Goal: Find specific page/section: Find specific page/section

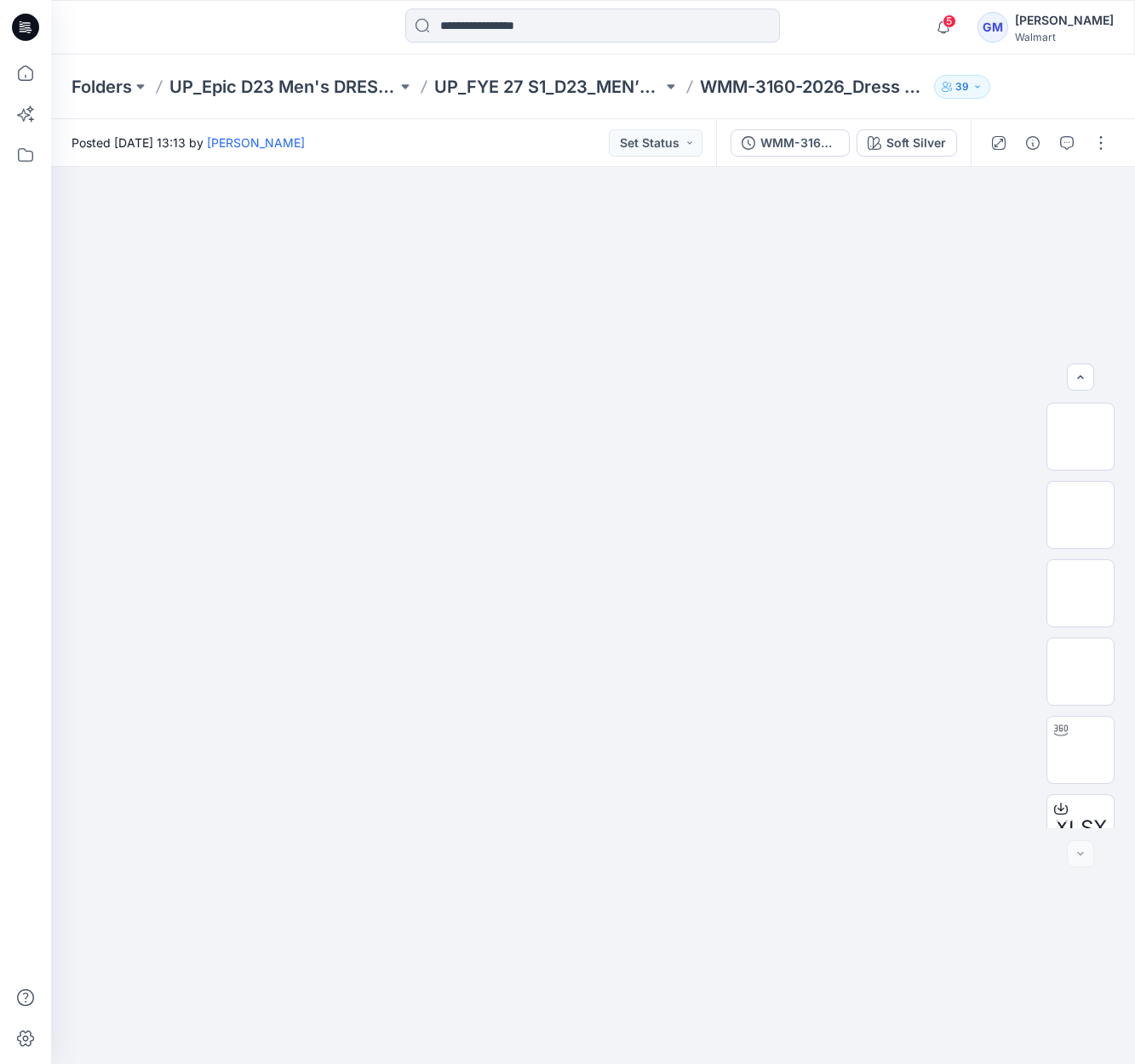
scroll to position [191, 0]
drag, startPoint x: 114, startPoint y: 83, endPoint x: 161, endPoint y: 82, distance: 47.0
click at [299, 91] on p "UP_Epic D23 Men's DRESSWEAR" at bounding box center [283, 86] width 228 height 24
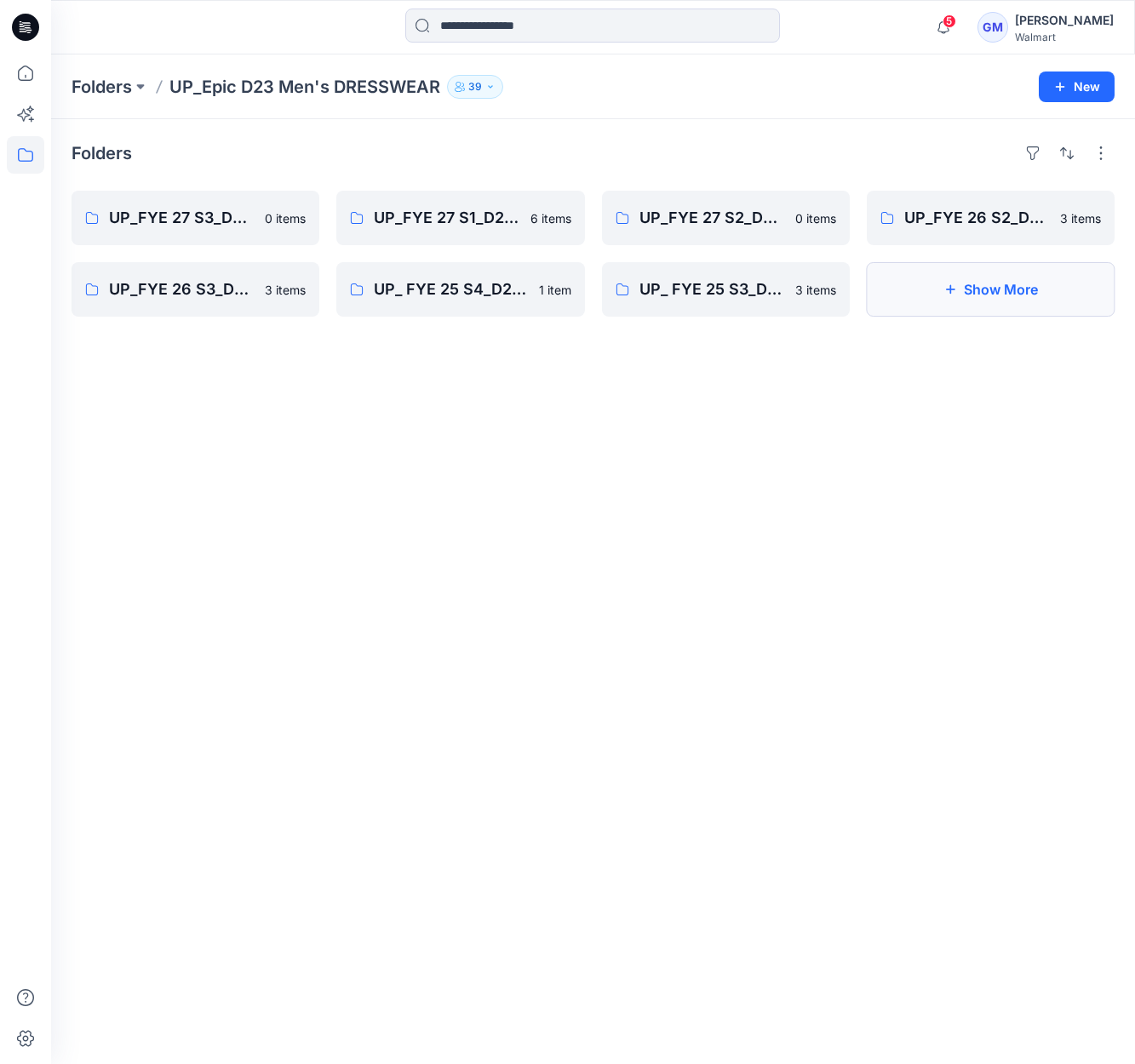
click at [943, 292] on icon "button" at bounding box center [949, 288] width 13 height 13
click at [163, 216] on p "UP_FYE 27 S3_D23_MEN’S DRESS EPIC" at bounding box center [193, 217] width 170 height 24
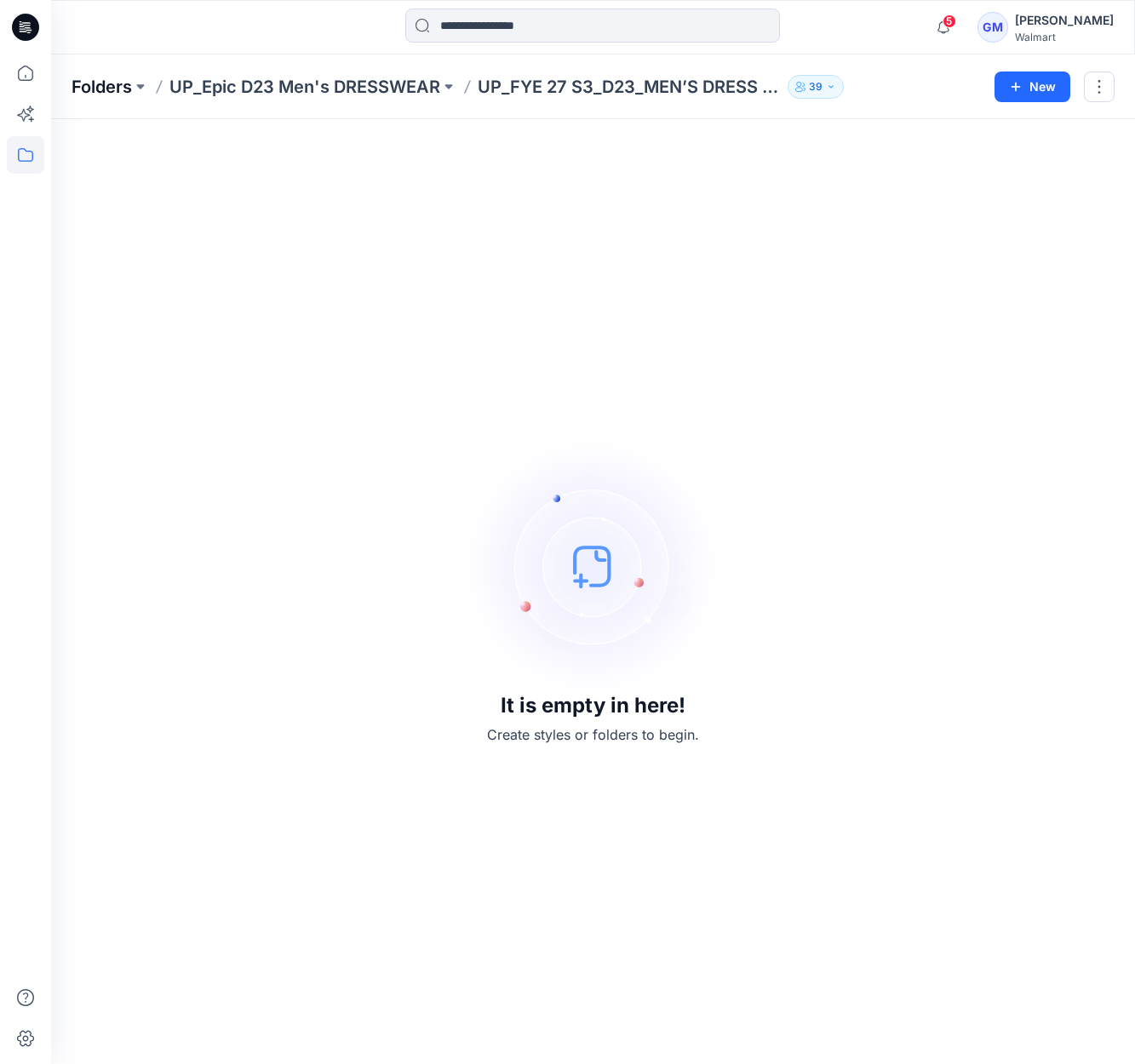
click at [91, 86] on p "Folders" at bounding box center [101, 86] width 61 height 24
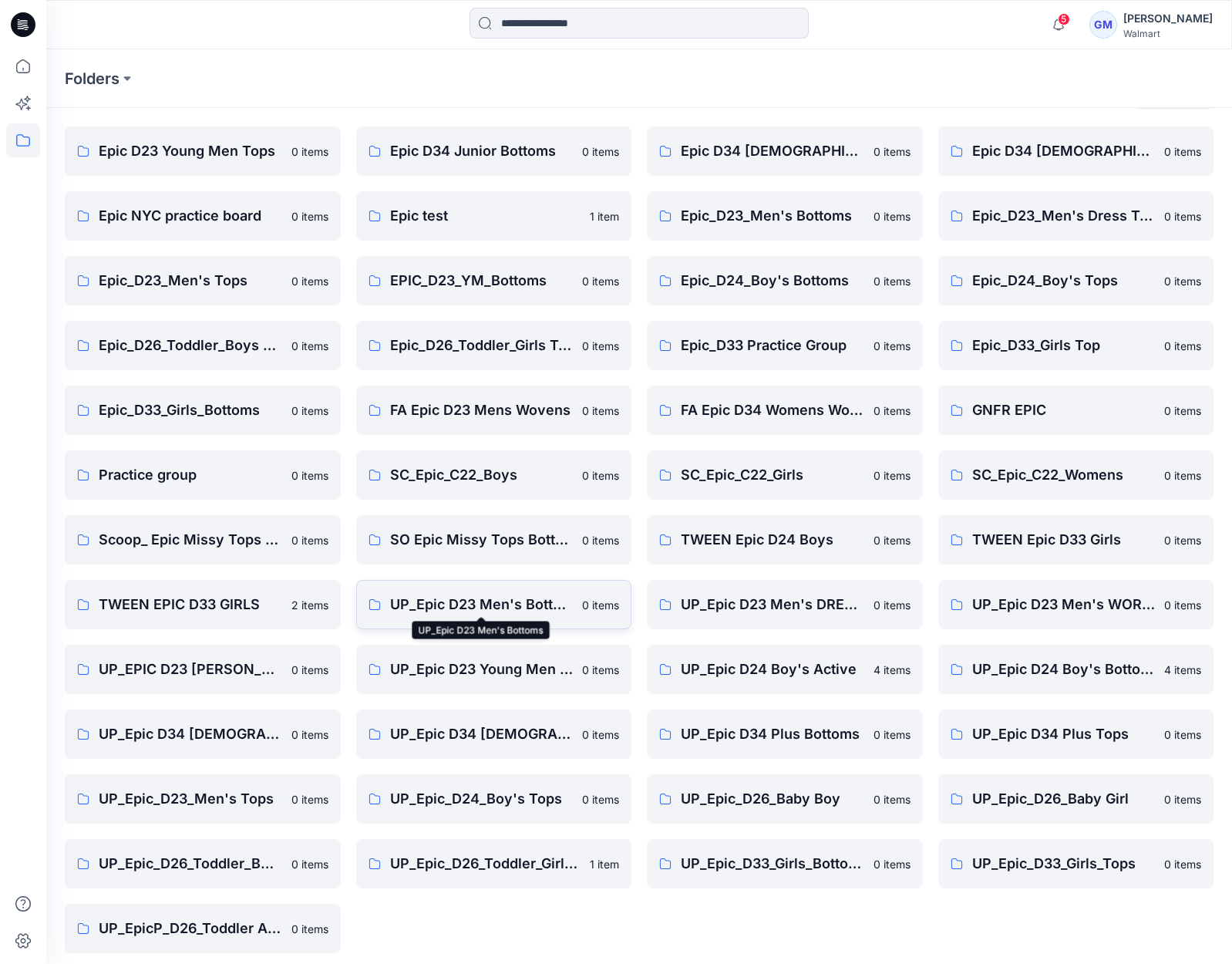
scroll to position [43, 0]
click at [439, 609] on p "UP_Epic D23 Men's Bottoms" at bounding box center [482, 605] width 183 height 22
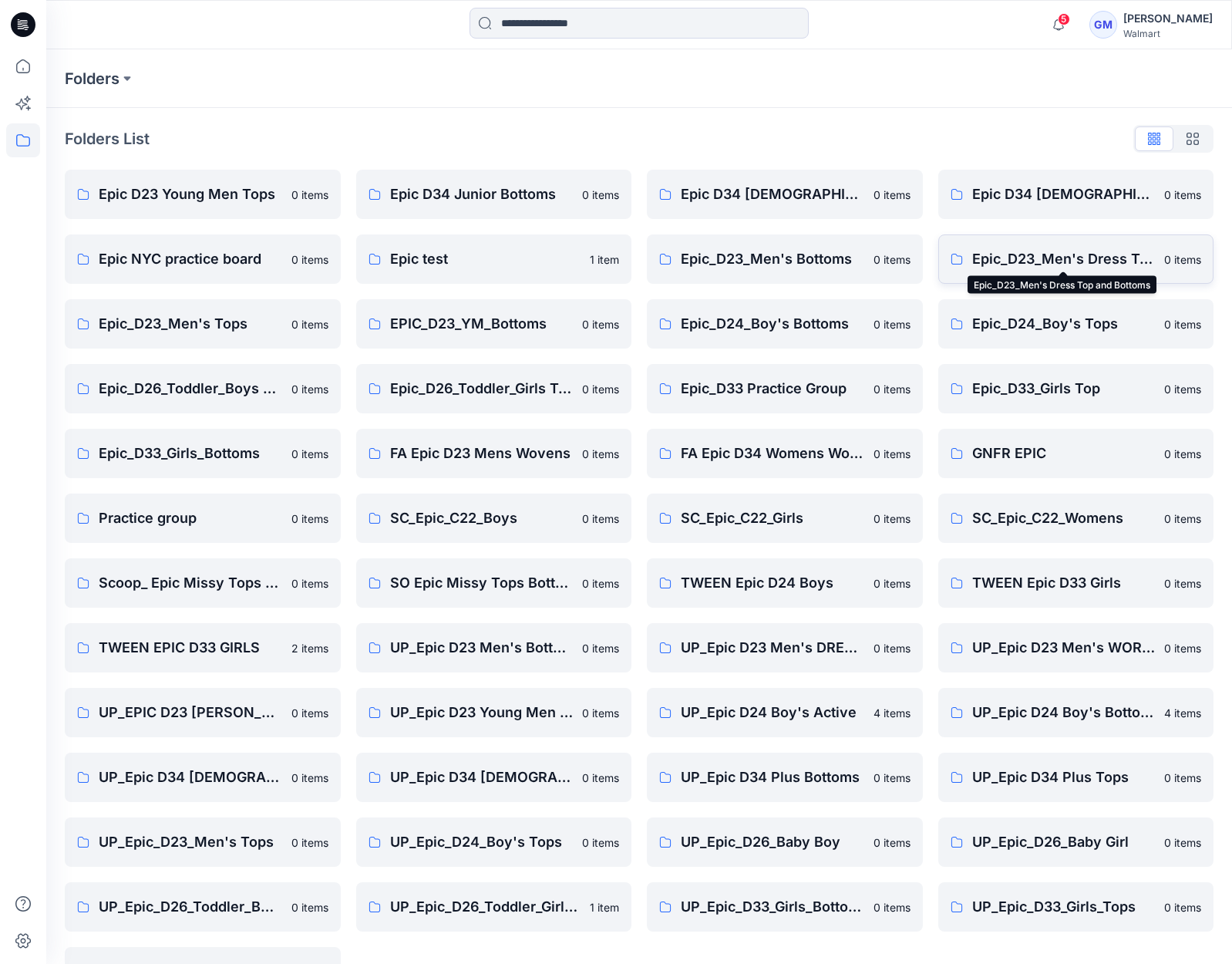
click at [1027, 255] on p "Epic_D23_Men's Dress Top and Bottoms" at bounding box center [1064, 259] width 183 height 22
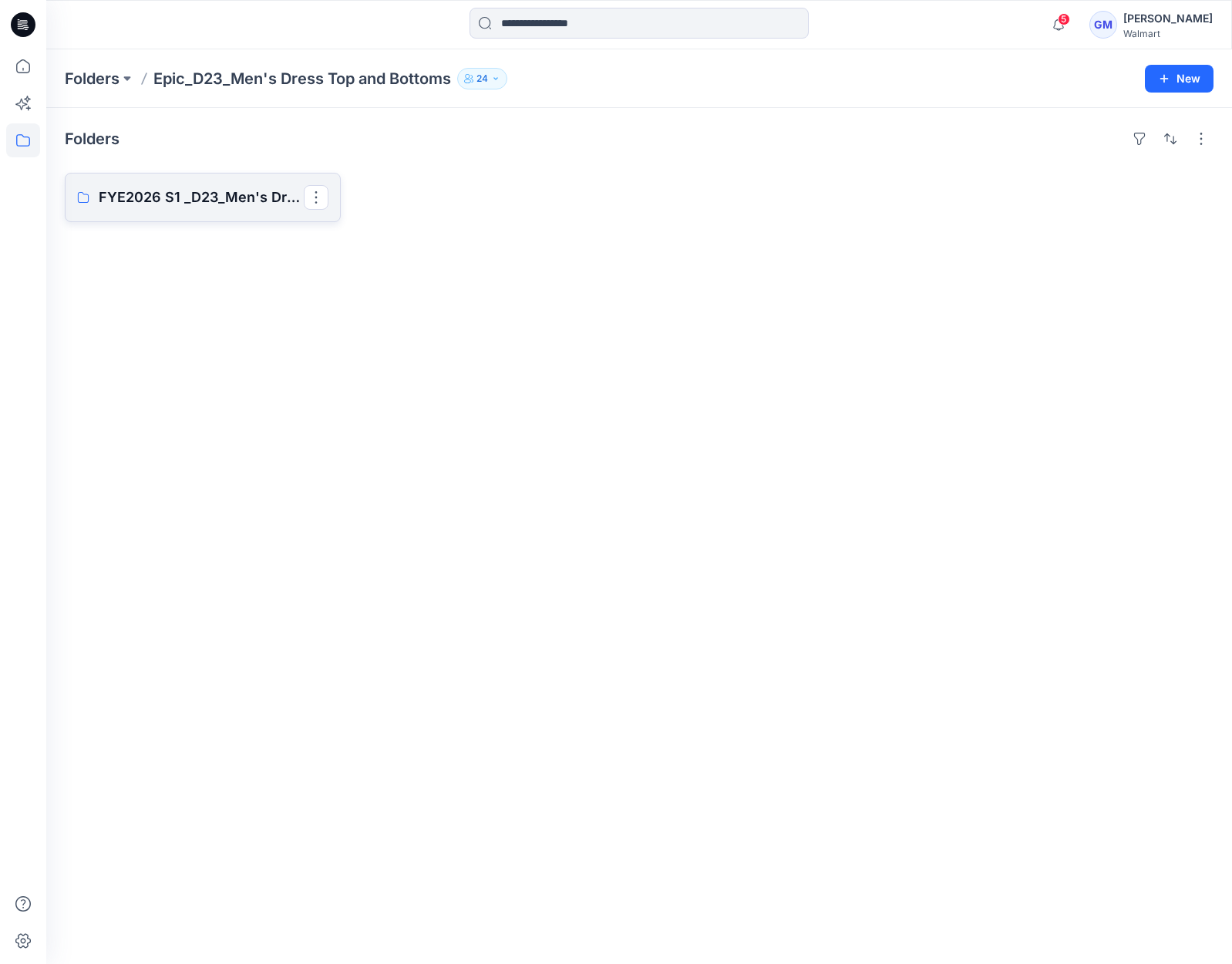
click at [260, 201] on p "FYE2026 S1 _D23_Men's Dress Top and Bottoms - Epic" at bounding box center [201, 197] width 205 height 22
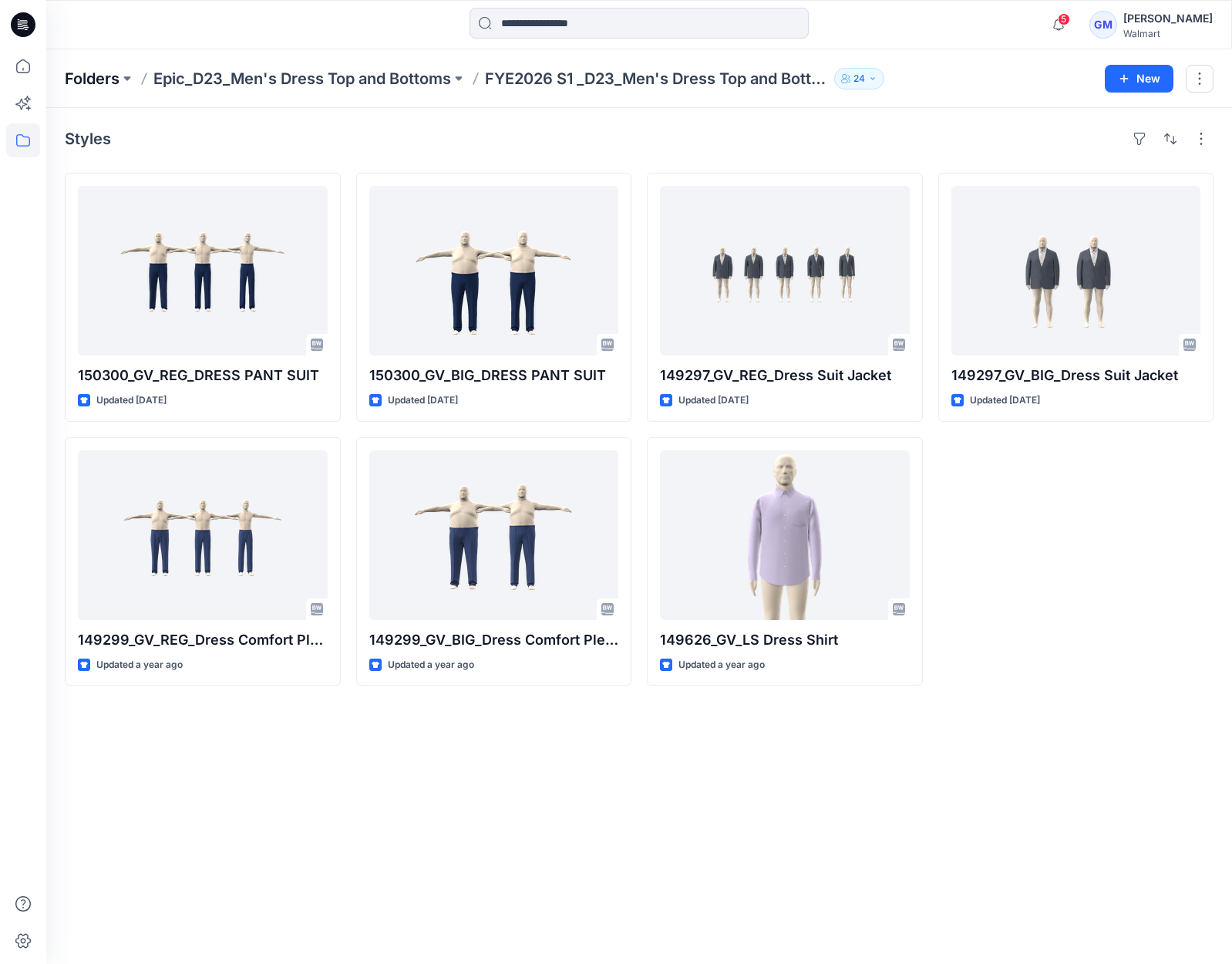
click at [114, 86] on p "Folders" at bounding box center [92, 78] width 55 height 22
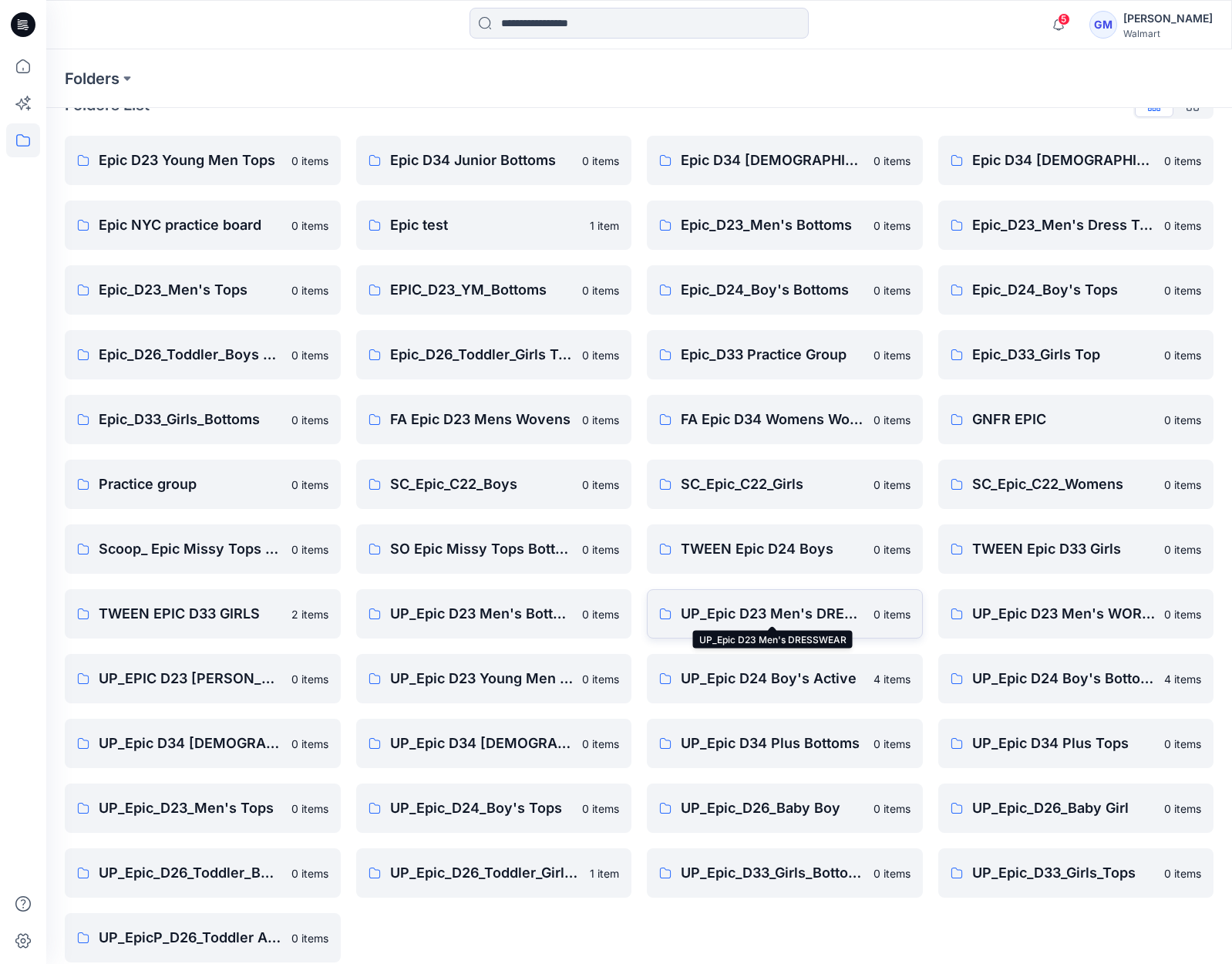
scroll to position [35, 0]
click at [828, 607] on p "UP_Epic D23 Men's DRESSWEAR" at bounding box center [772, 613] width 183 height 22
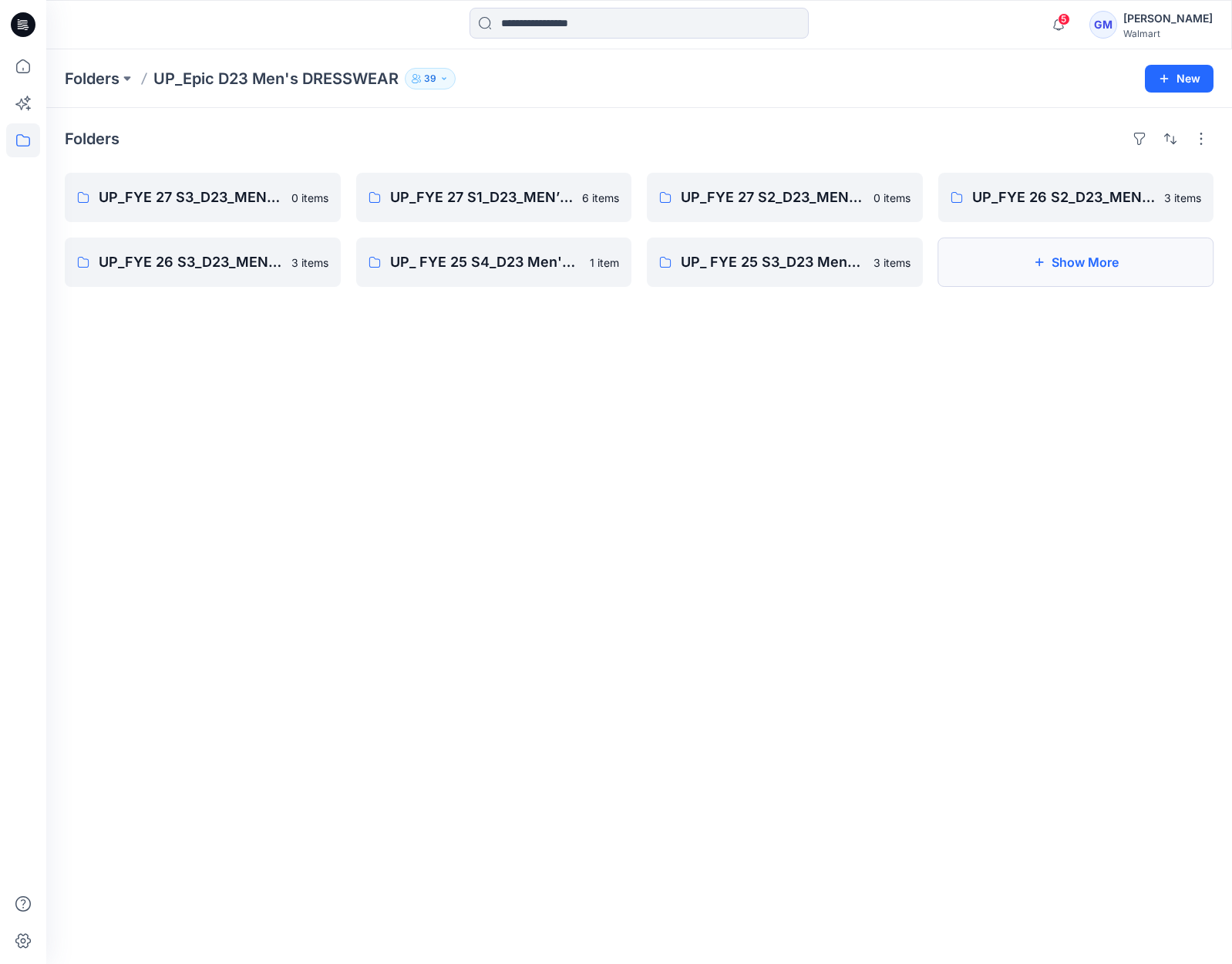
click at [1027, 272] on button "Show More" at bounding box center [1076, 262] width 276 height 49
click at [205, 203] on p "UP_FYE 27 S3_D23_MEN’S DRESS EPIC" at bounding box center [201, 197] width 205 height 22
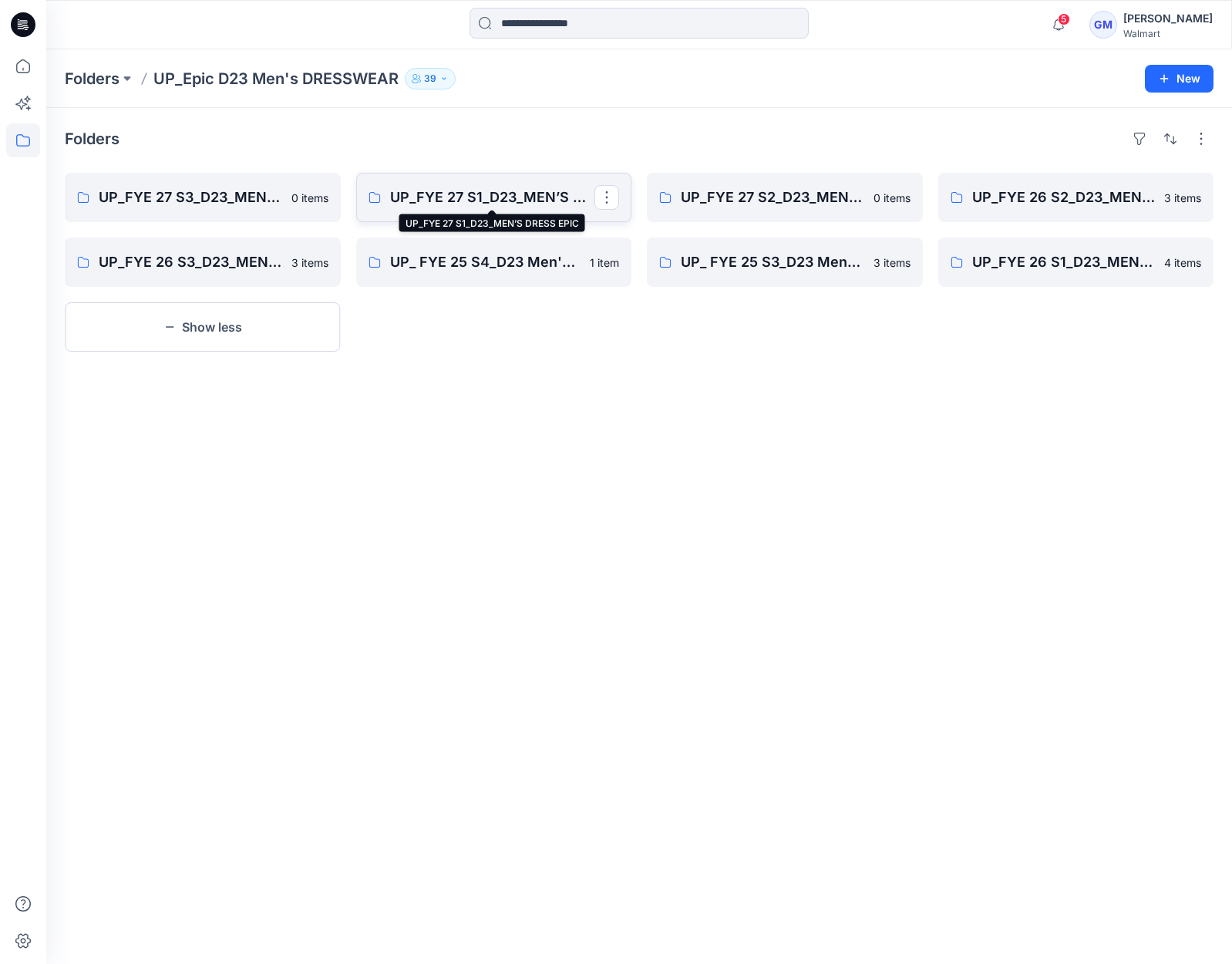
click at [528, 198] on p "UP_FYE 27 S1_D23_MEN’S DRESS EPIC" at bounding box center [493, 197] width 205 height 22
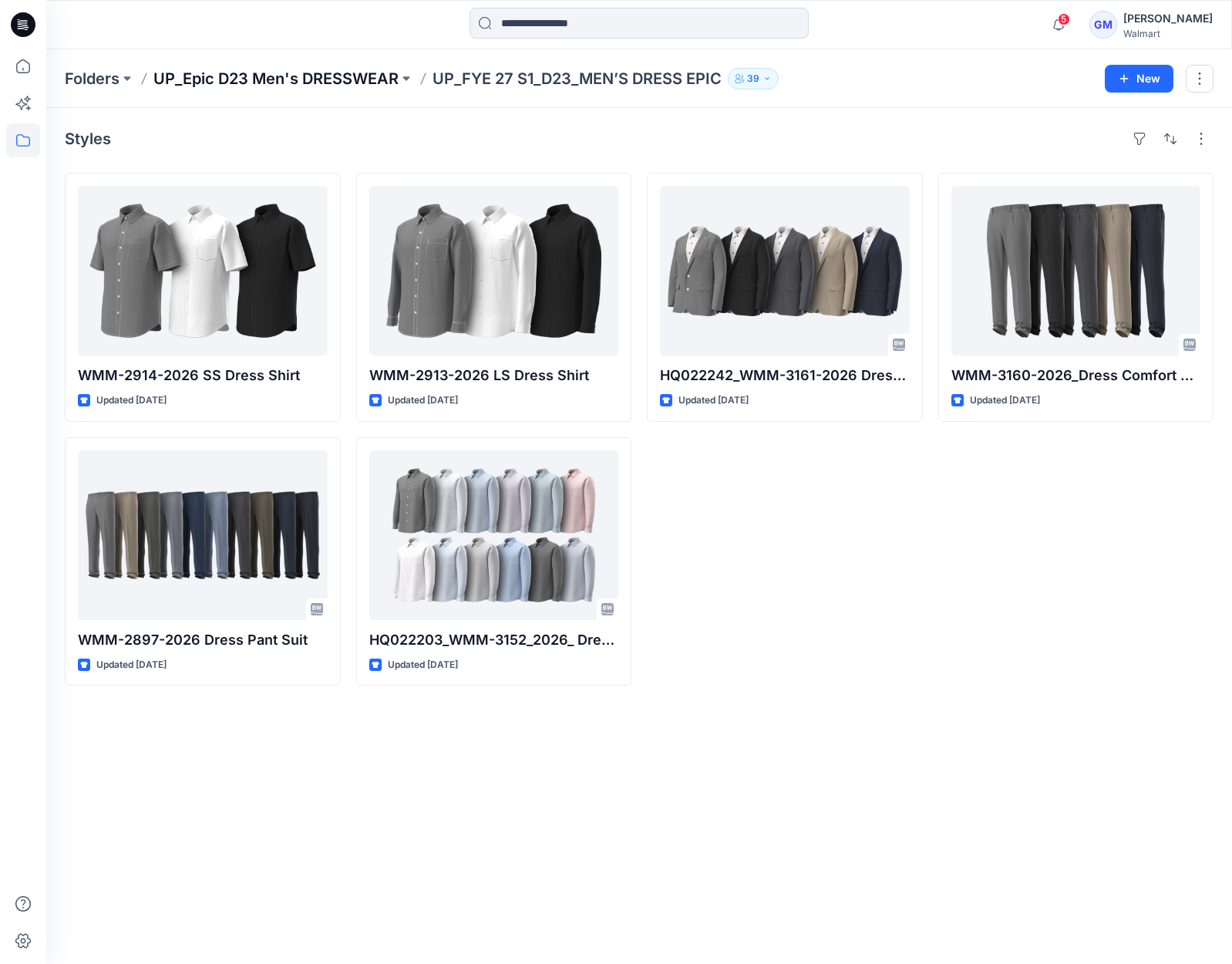
click at [308, 76] on p "UP_Epic D23 Men's DRESSWEAR" at bounding box center [276, 78] width 245 height 22
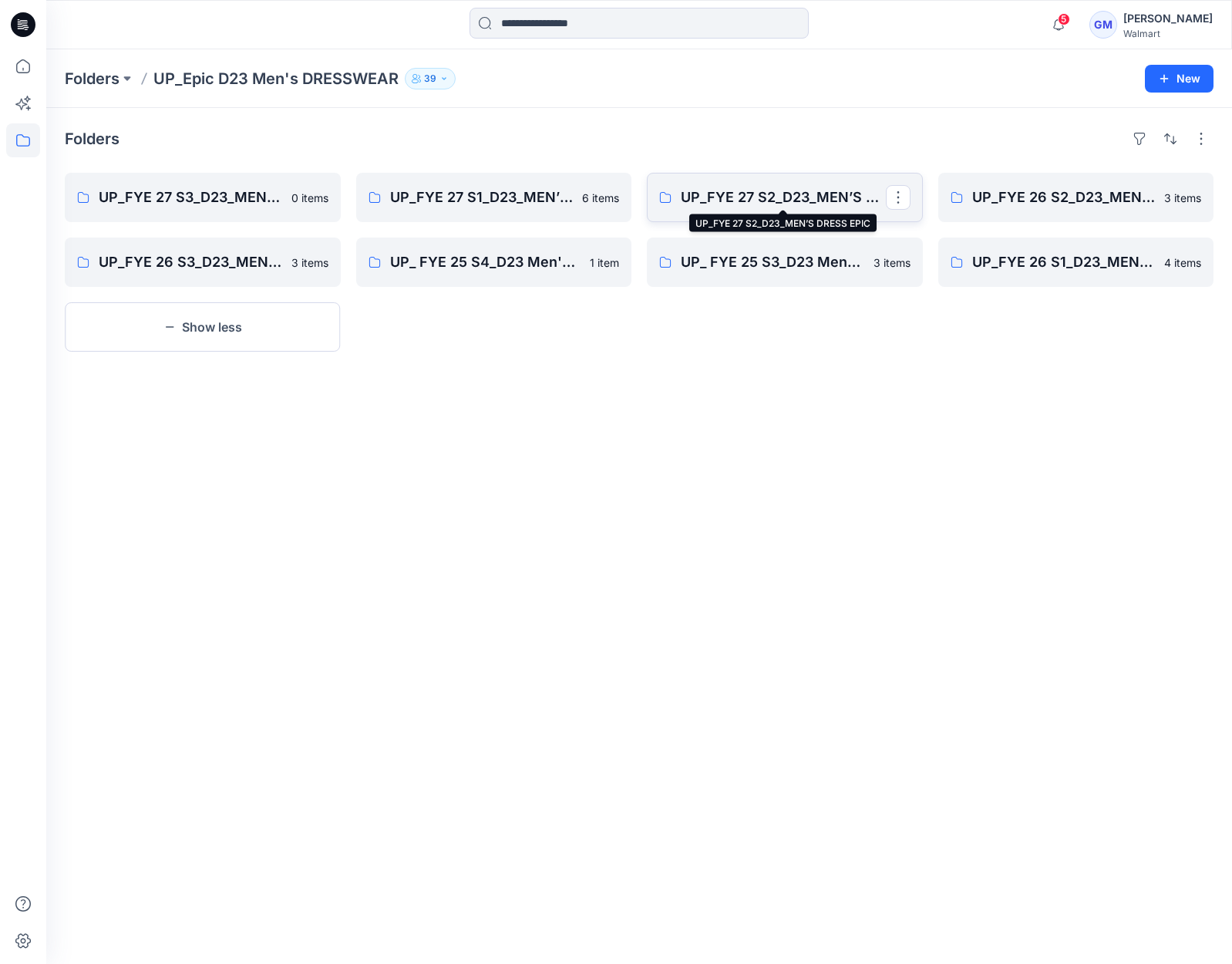
click at [778, 197] on p "UP_FYE 27 S2_D23_MEN’S DRESS EPIC" at bounding box center [784, 197] width 205 height 22
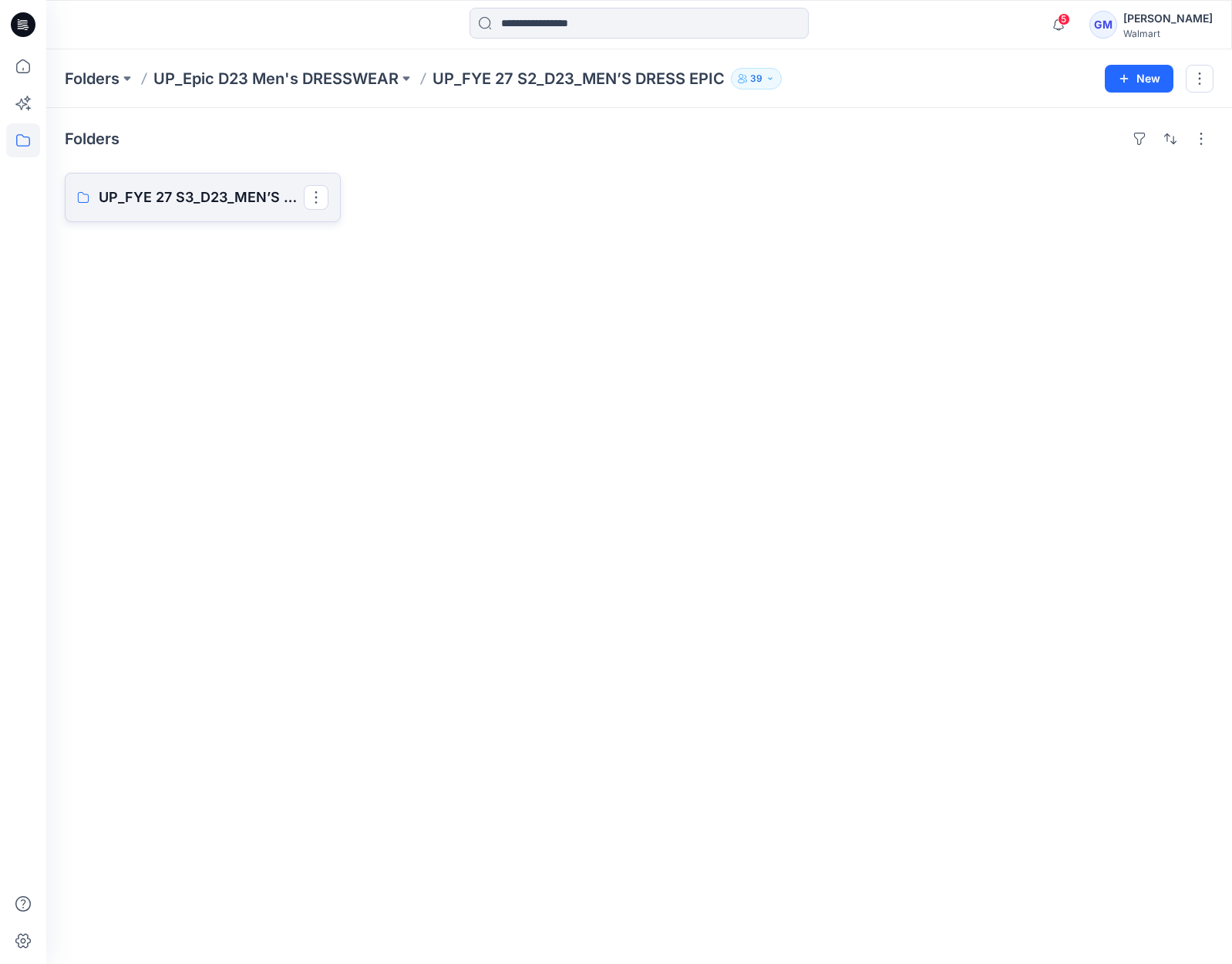
click at [201, 198] on p "UP_FYE 27 S3_D23_MEN’S DRESS EPIC" at bounding box center [201, 197] width 205 height 22
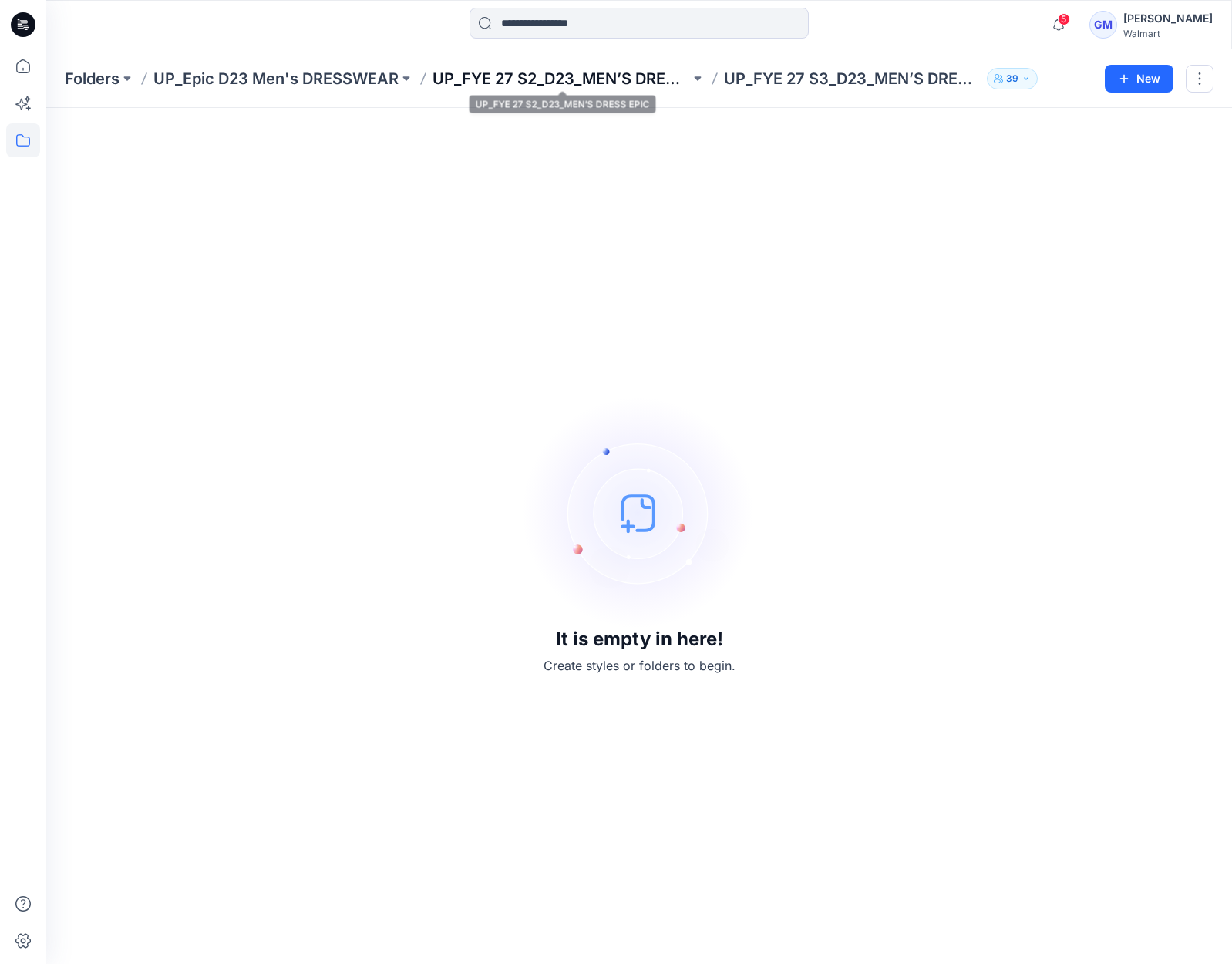
click at [592, 85] on p "UP_FYE 27 S2_D23_MEN’S DRESS EPIC" at bounding box center [561, 78] width 257 height 22
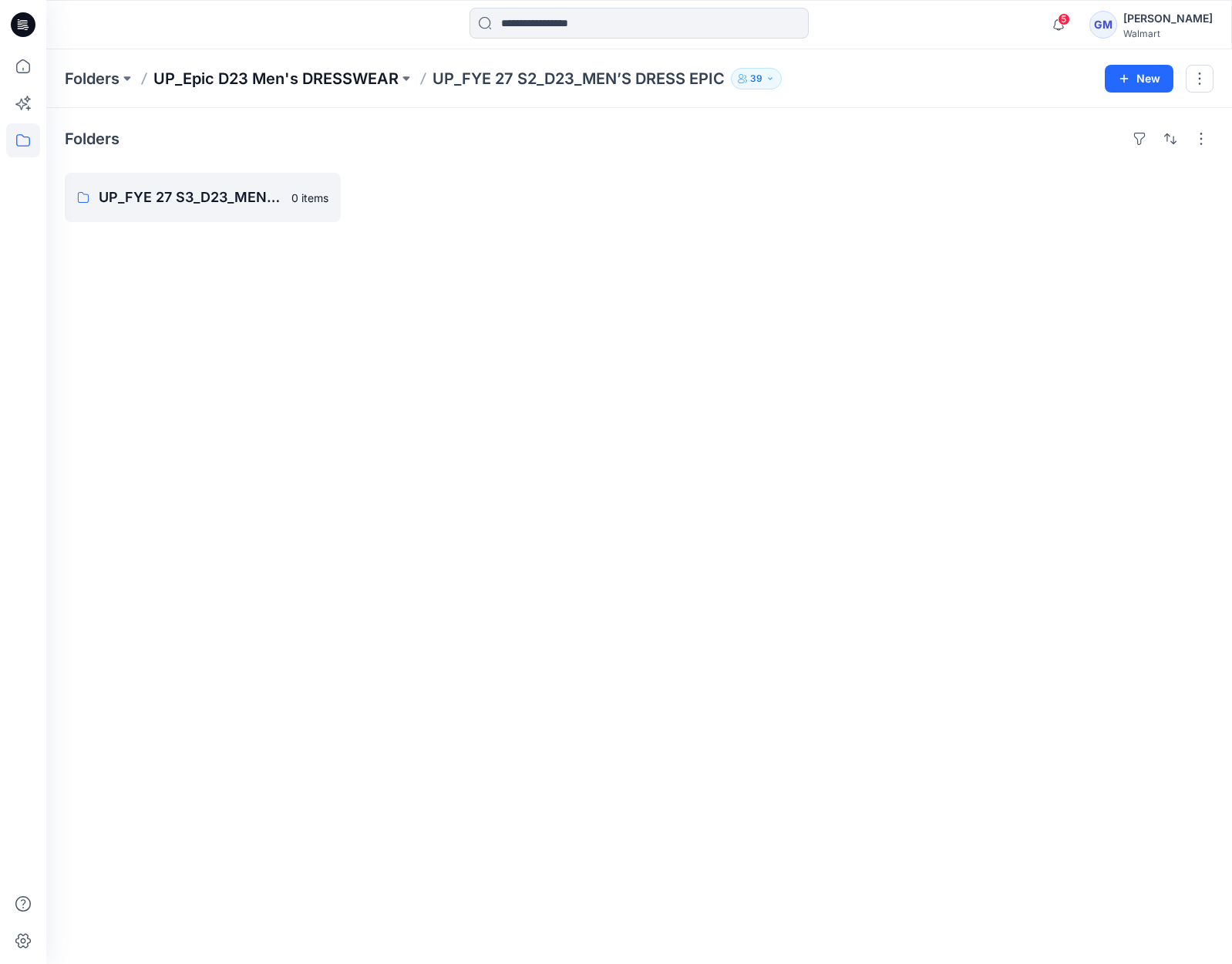
click at [383, 86] on p "UP_Epic D23 Men's DRESSWEAR" at bounding box center [276, 78] width 245 height 22
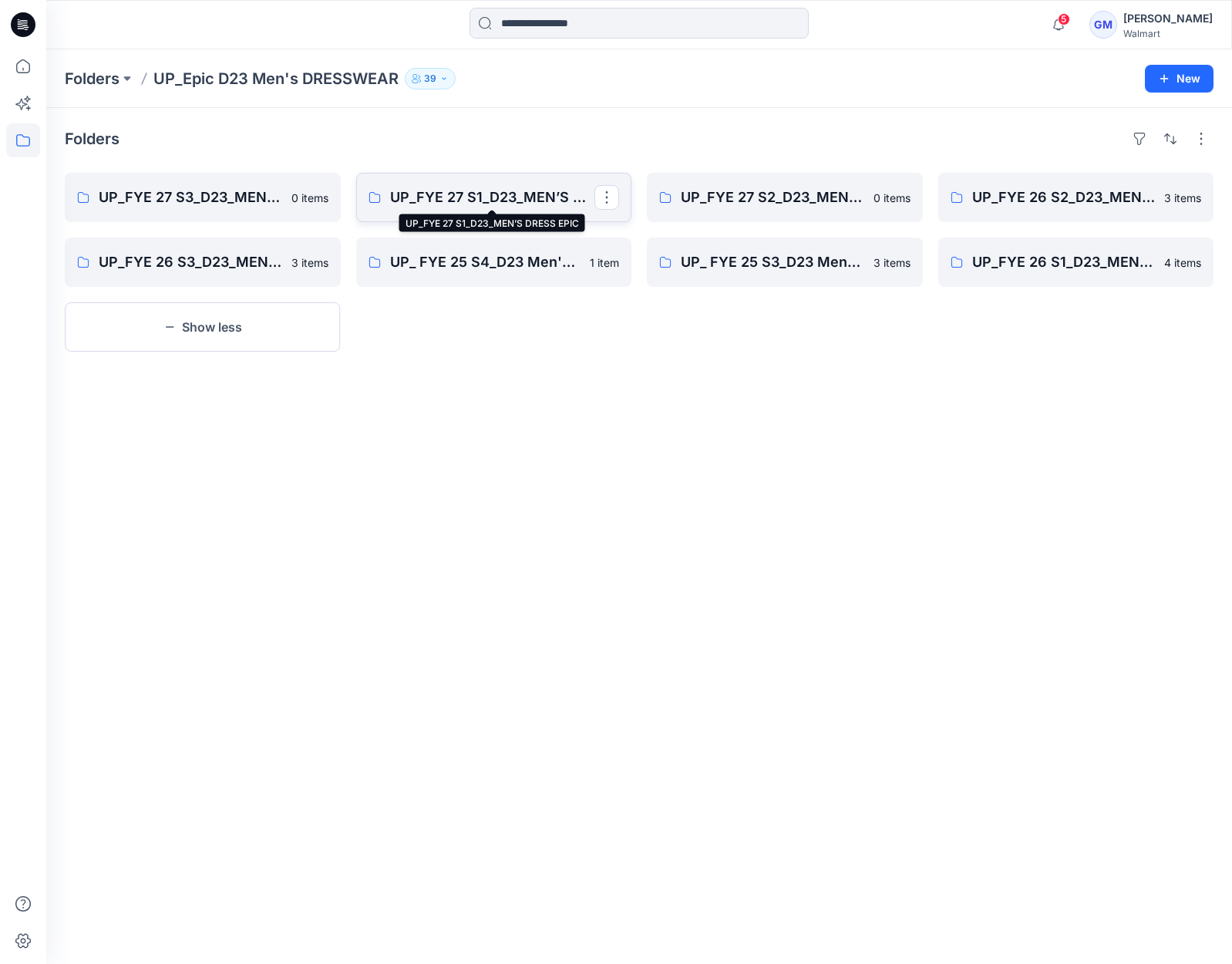
scroll to position [1, 0]
click at [460, 205] on p "UP_FYE 27 S1_D23_MEN’S DRESS EPIC" at bounding box center [493, 197] width 205 height 22
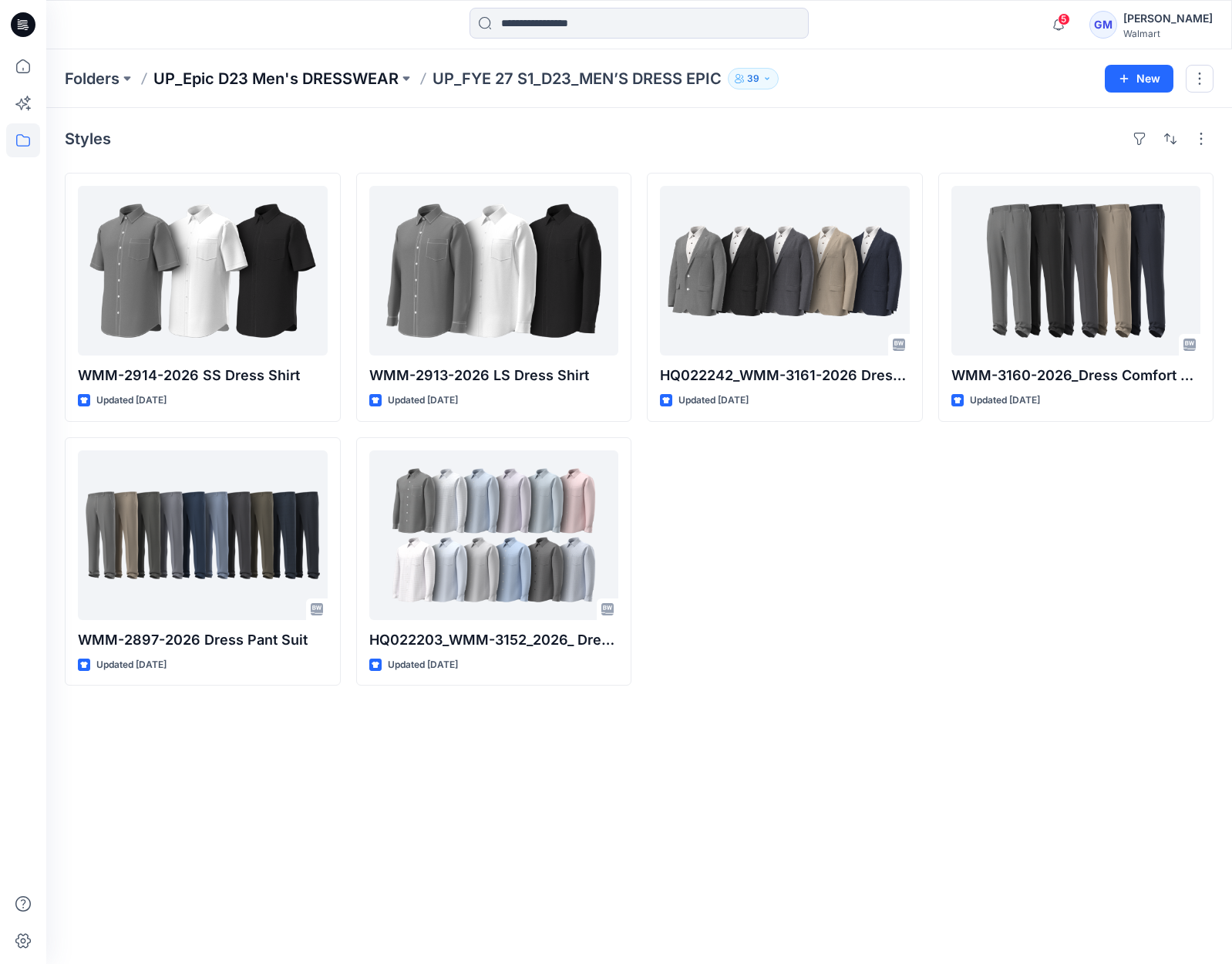
click at [211, 81] on p "UP_Epic D23 Men's DRESSWEAR" at bounding box center [276, 78] width 245 height 22
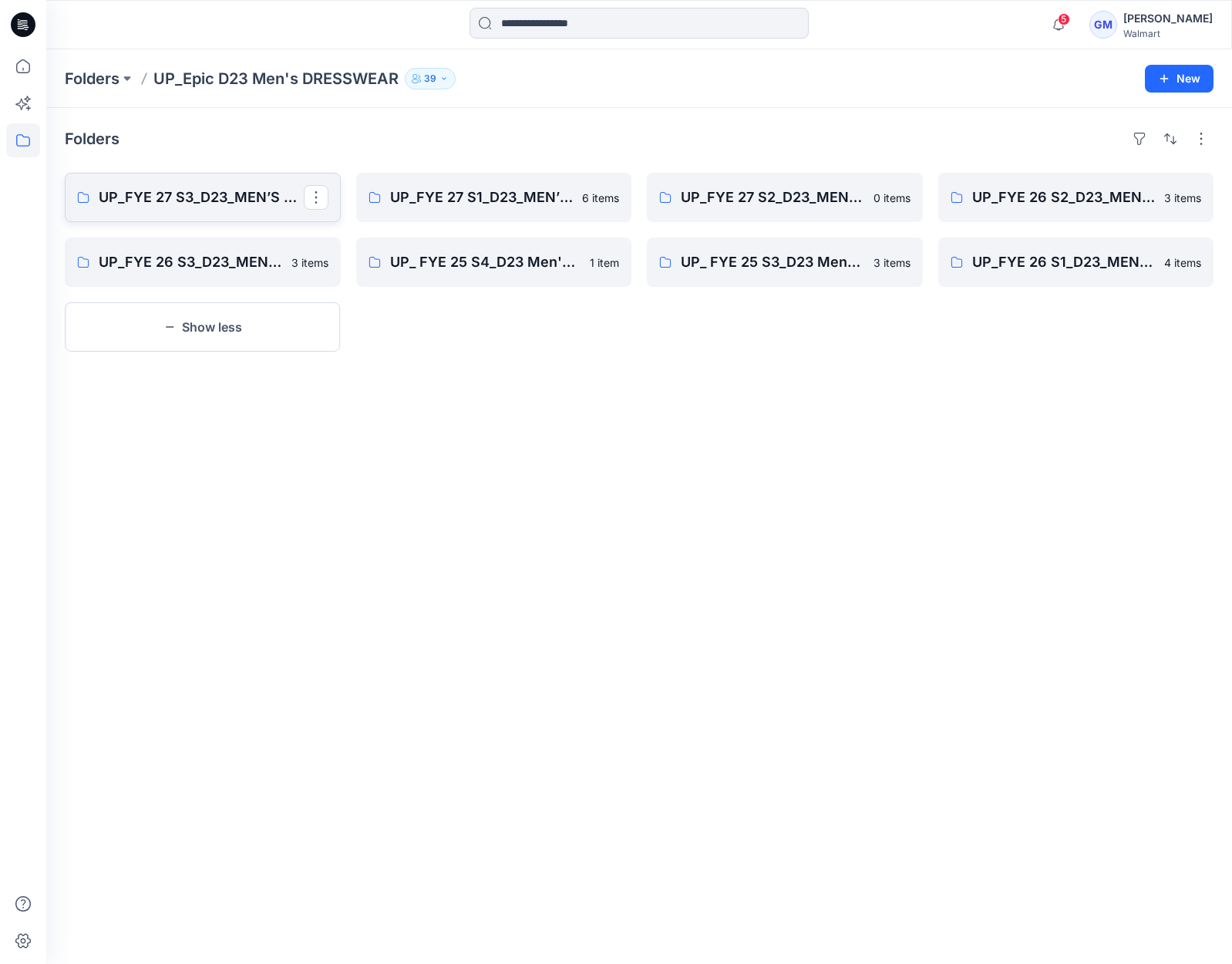
click at [174, 210] on link "UP_FYE 27 S3_D23_MEN’S DRESS EPIC" at bounding box center [202, 198] width 276 height 49
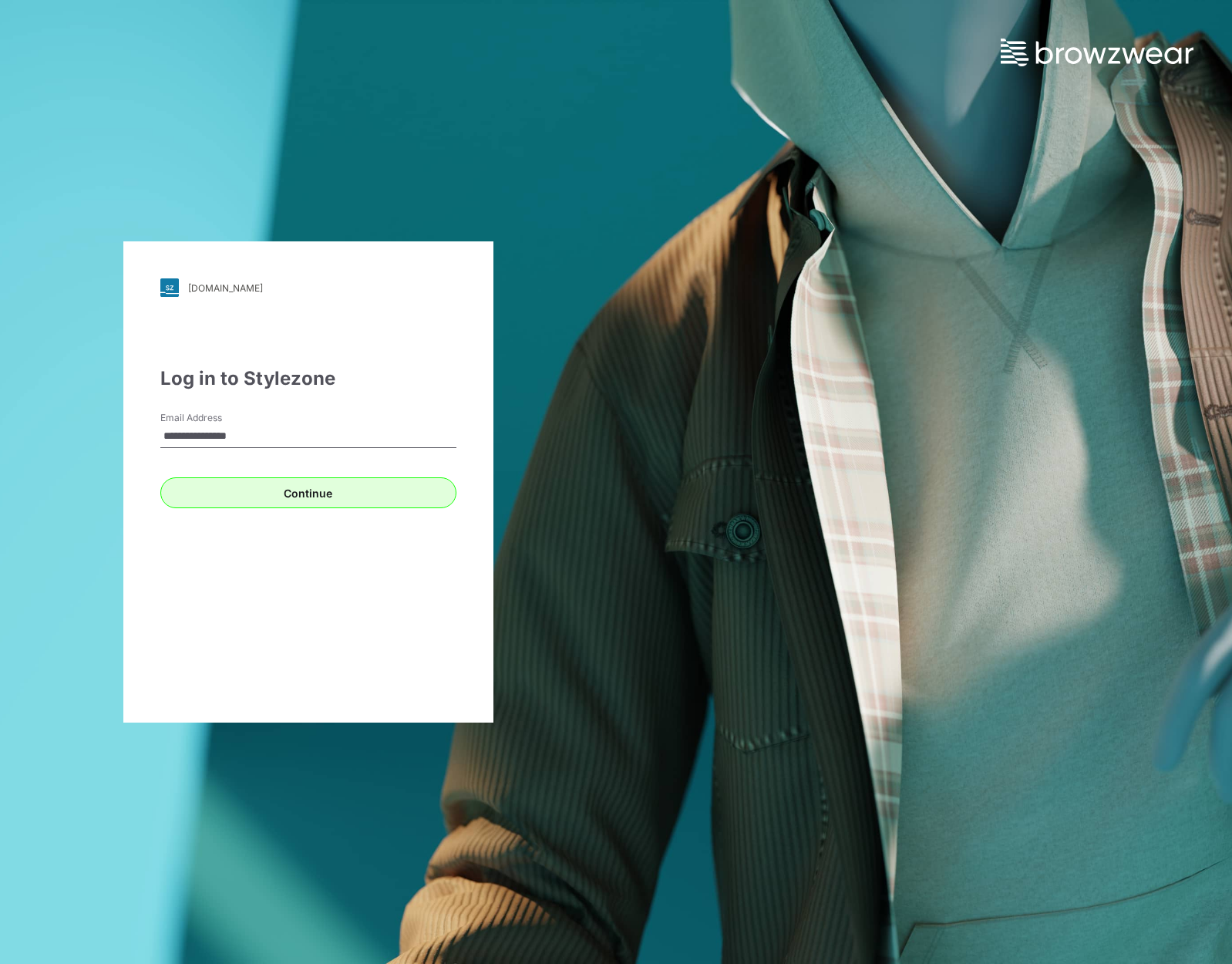
type input "**********"
click at [324, 494] on button "Continue" at bounding box center [308, 492] width 296 height 31
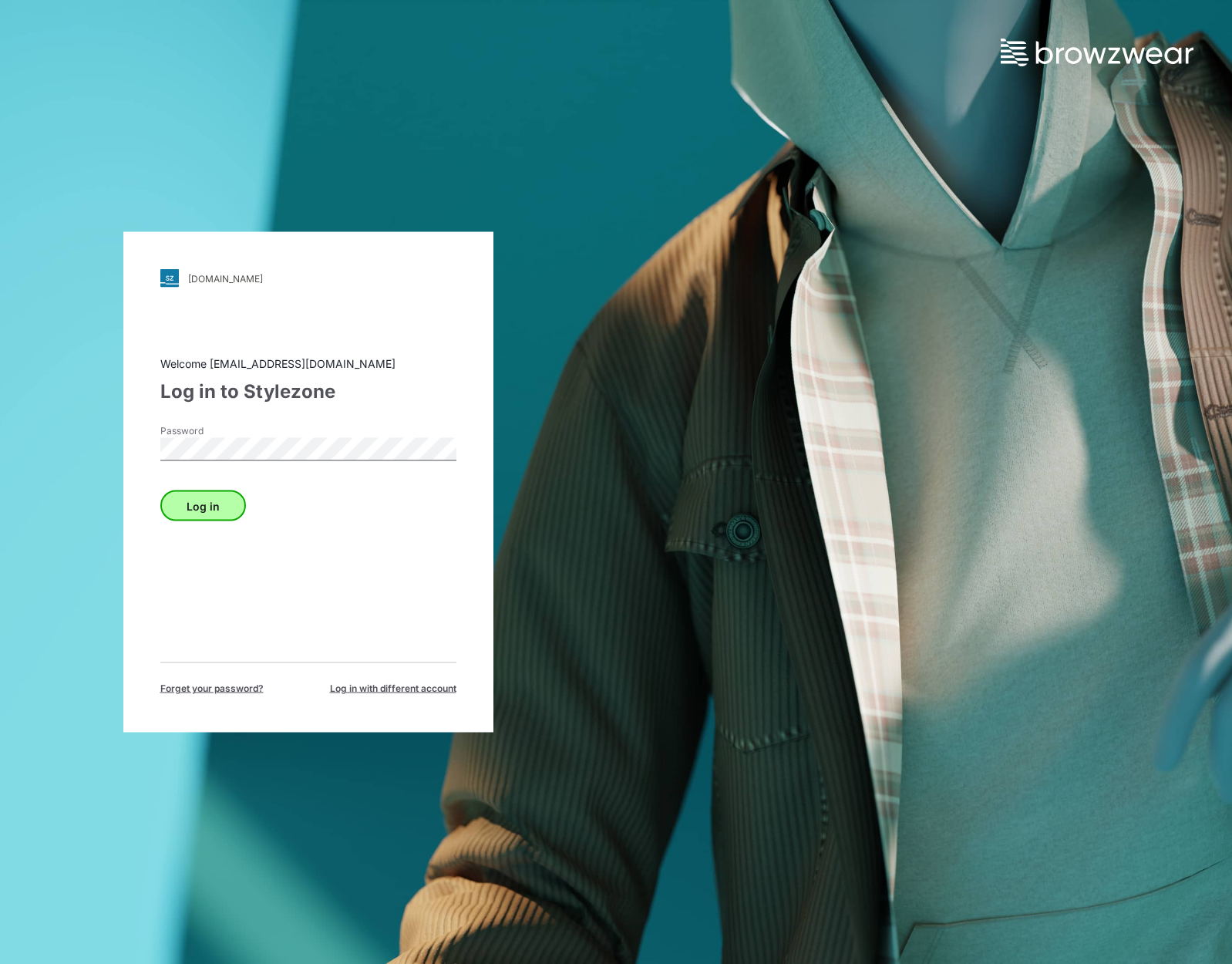
click at [217, 500] on button "Log in" at bounding box center [202, 506] width 85 height 31
